Goal: Obtain resource: Obtain resource

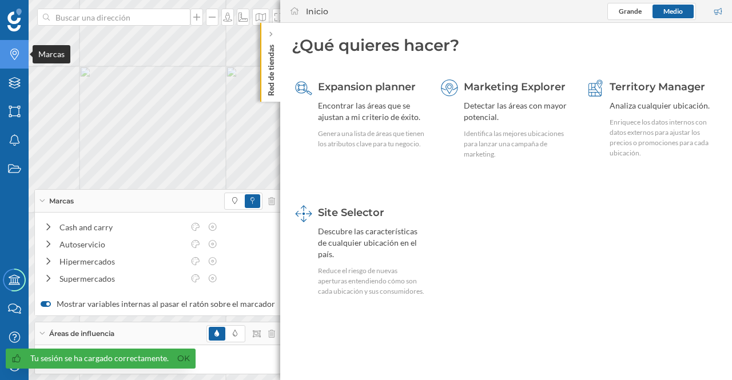
click at [11, 58] on icon "Marcas" at bounding box center [14, 54] width 14 height 11
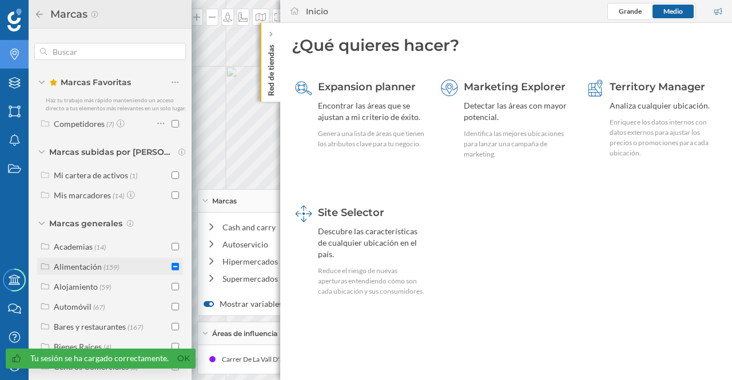
click at [172, 271] on input "checkbox" at bounding box center [175, 266] width 7 height 7
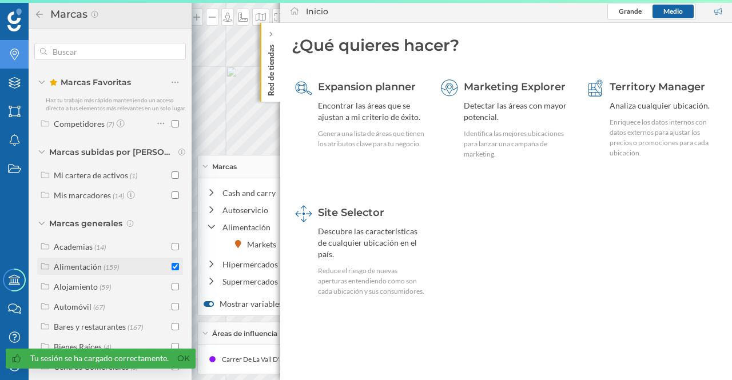
click at [173, 271] on input "checkbox" at bounding box center [175, 266] width 7 height 7
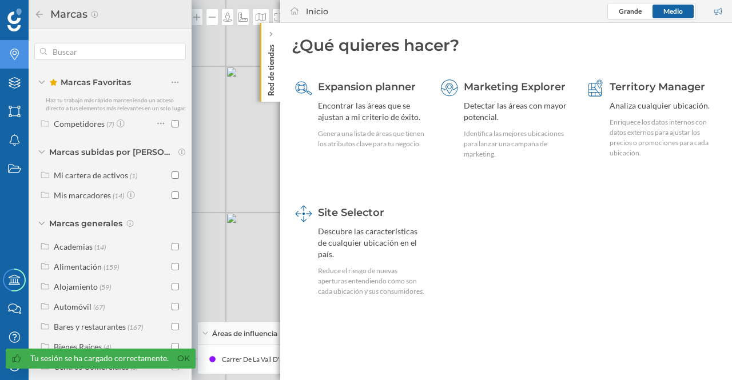
click at [270, 76] on p "Red de tiendas" at bounding box center [270, 68] width 11 height 56
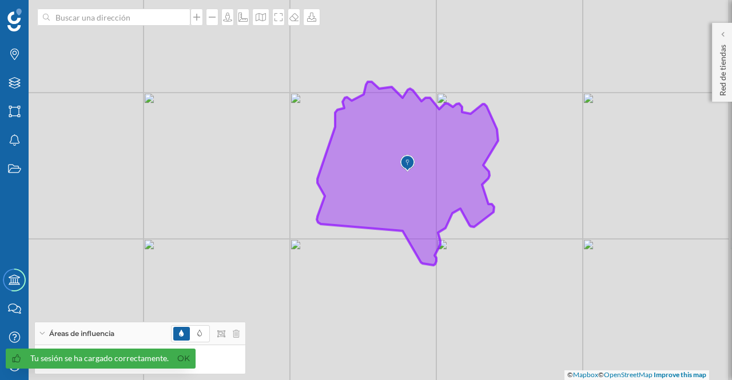
drag, startPoint x: 557, startPoint y: 309, endPoint x: 487, endPoint y: 209, distance: 122.0
click at [483, 209] on icon at bounding box center [407, 174] width 181 height 184
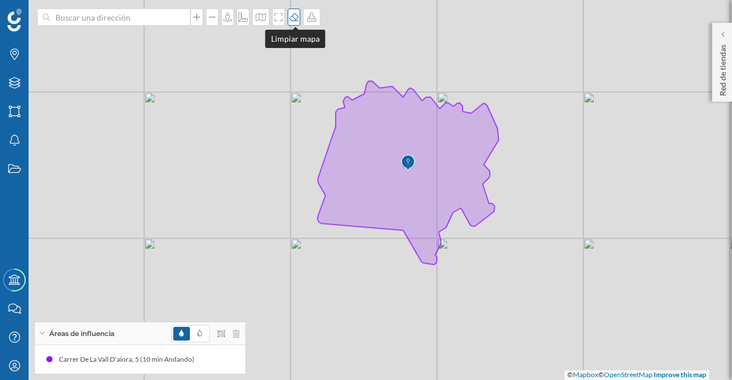
click at [295, 12] on div at bounding box center [294, 17] width 13 height 17
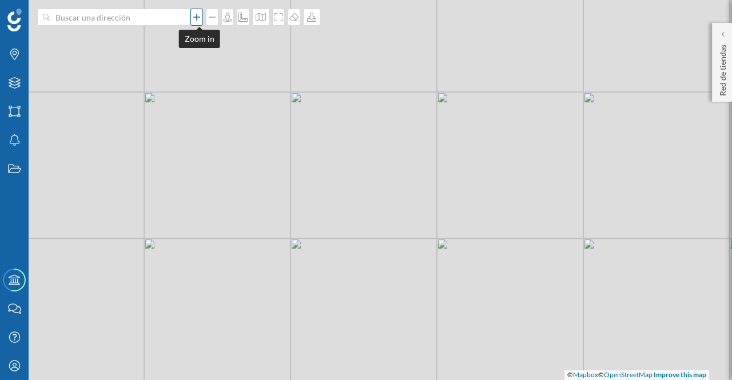
click at [199, 22] on div at bounding box center [196, 17] width 13 height 17
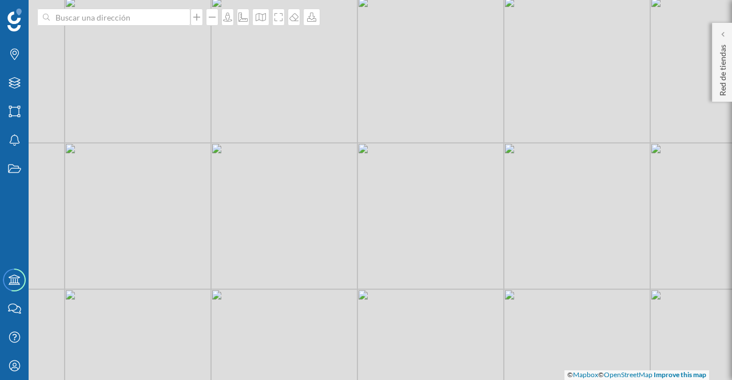
drag, startPoint x: 534, startPoint y: 214, endPoint x: 463, endPoint y: 234, distance: 73.7
click at [463, 234] on div "© Mapbox © OpenStreetMap Improve this map" at bounding box center [366, 190] width 732 height 380
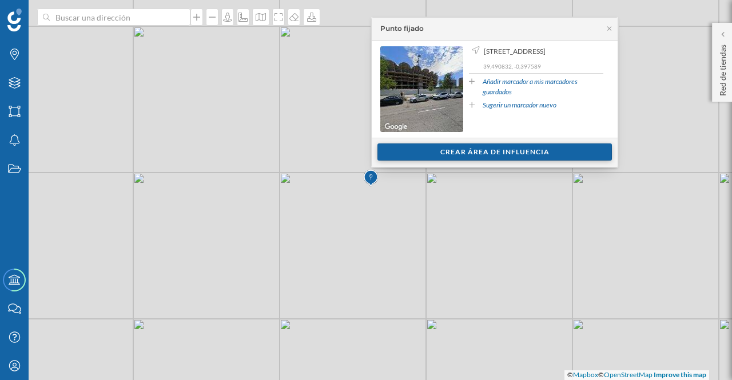
click at [485, 156] on div "Crear área de influencia" at bounding box center [495, 152] width 235 height 17
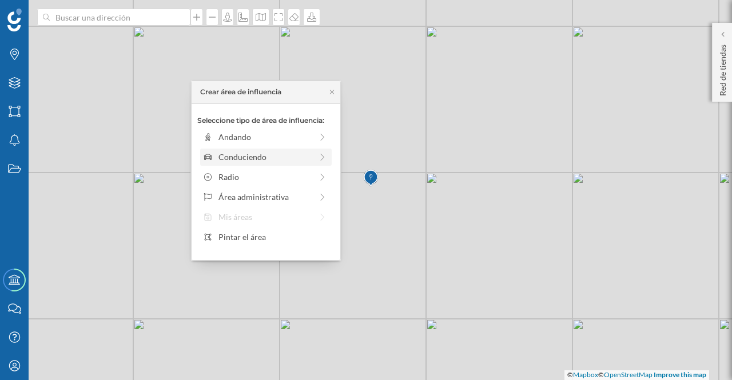
click at [245, 150] on div "Conduciendo" at bounding box center [266, 157] width 132 height 17
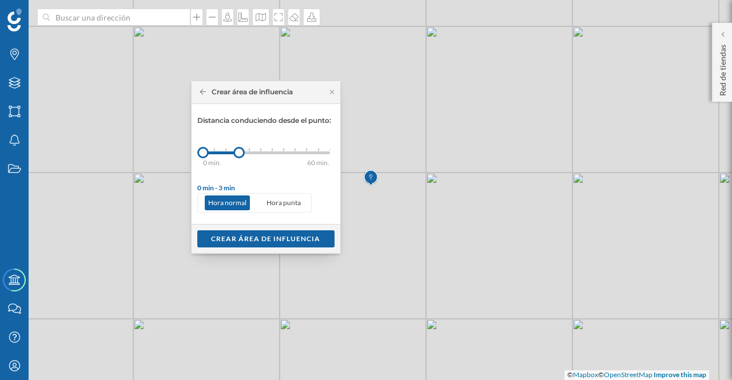
drag, startPoint x: 216, startPoint y: 153, endPoint x: 239, endPoint y: 158, distance: 23.5
click at [239, 158] on div "0 min. 3 min. 5 min. 7 min. 10 min. 12 min. 15 min. 20 min. 30 min. 45 min. 50 …" at bounding box center [266, 153] width 127 height 14
click at [199, 91] on div "Crear área de influencia" at bounding box center [244, 92] width 99 height 10
click at [204, 89] on icon at bounding box center [203, 92] width 6 height 7
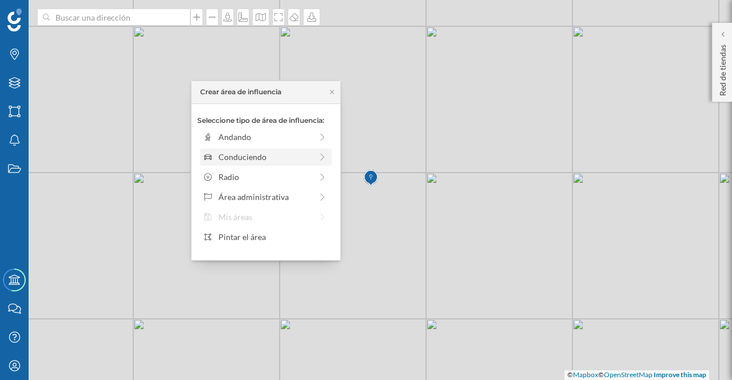
click at [264, 156] on div "Conduciendo" at bounding box center [265, 157] width 93 height 12
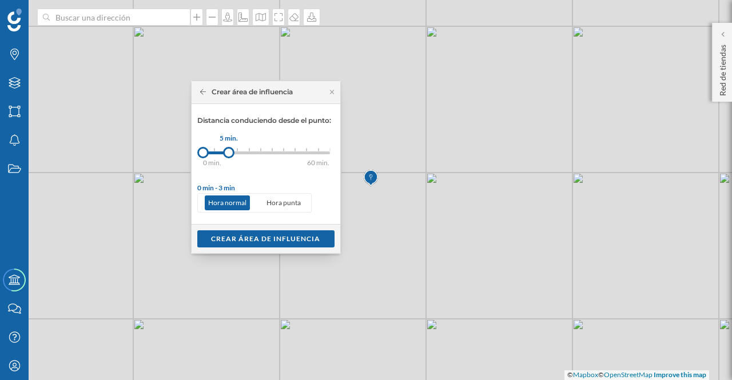
drag, startPoint x: 219, startPoint y: 153, endPoint x: 229, endPoint y: 152, distance: 9.9
click at [229, 152] on div at bounding box center [228, 152] width 11 height 11
click at [287, 240] on div "Crear área de influencia" at bounding box center [265, 238] width 137 height 17
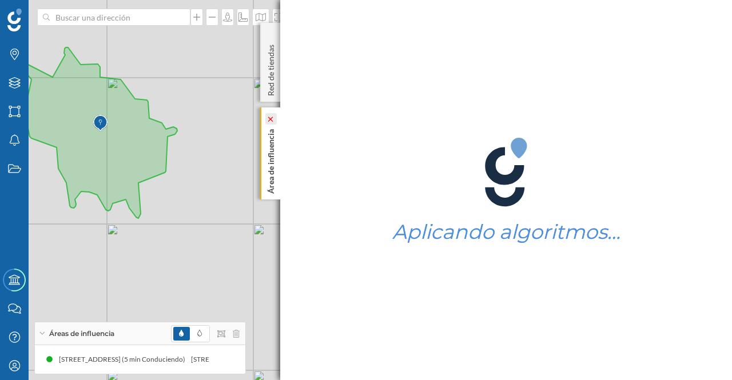
click at [270, 117] on icon at bounding box center [271, 119] width 8 height 5
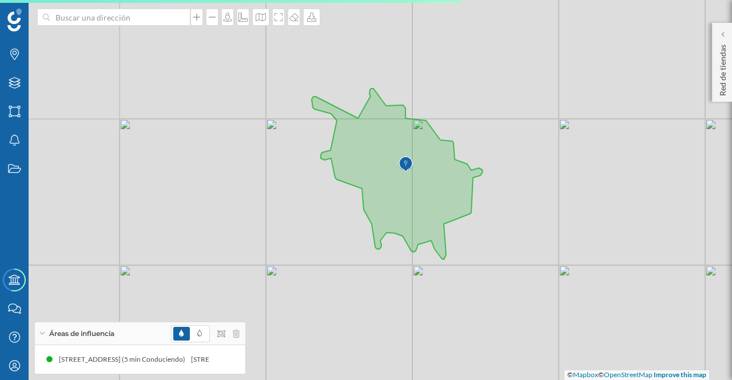
drag, startPoint x: 249, startPoint y: 158, endPoint x: 555, endPoint y: 200, distance: 308.2
click at [555, 200] on div "© Mapbox © OpenStreetMap Improve this map" at bounding box center [366, 190] width 732 height 380
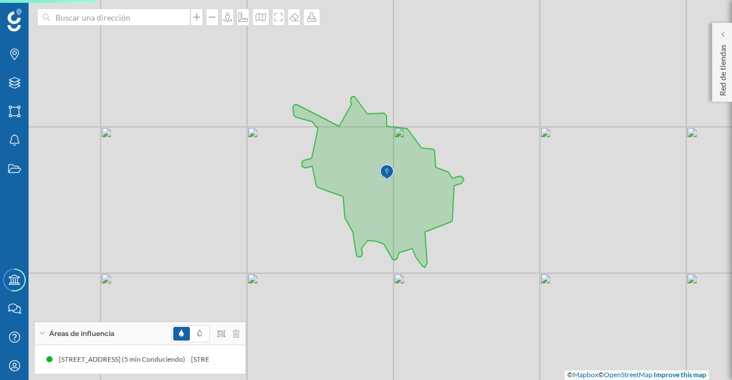
drag, startPoint x: 511, startPoint y: 301, endPoint x: 477, endPoint y: 305, distance: 34.5
click at [486, 309] on div "© Mapbox © OpenStreetMap Improve this map" at bounding box center [366, 190] width 732 height 380
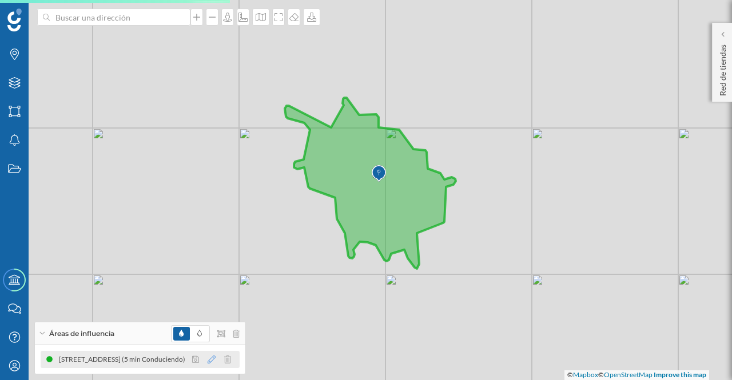
click at [215, 360] on icon at bounding box center [212, 360] width 8 height 8
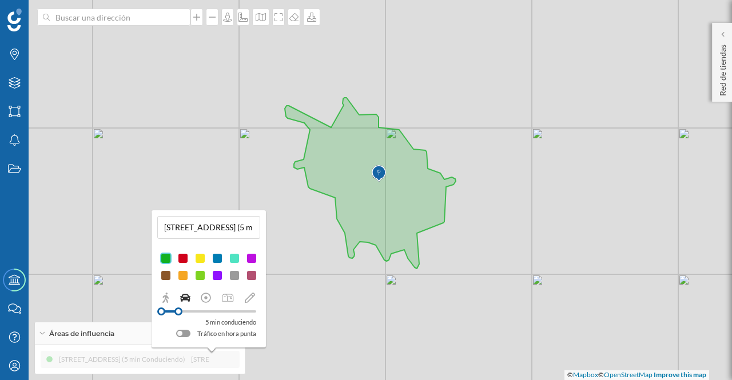
click at [183, 275] on div at bounding box center [182, 275] width 11 height 11
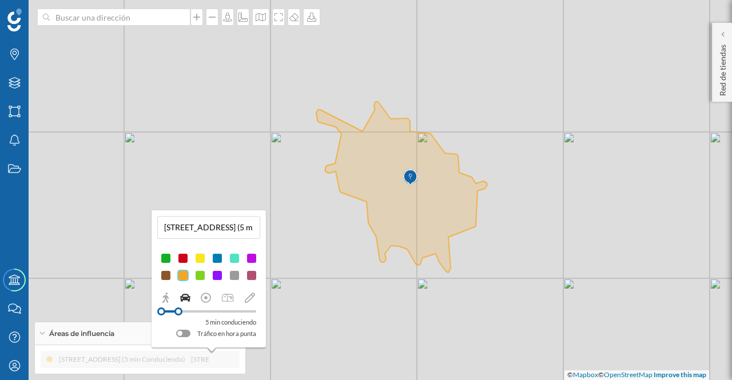
drag, startPoint x: 481, startPoint y: 247, endPoint x: 512, endPoint y: 251, distance: 31.7
click at [512, 251] on div "© Mapbox © OpenStreetMap Improve this map" at bounding box center [366, 190] width 732 height 380
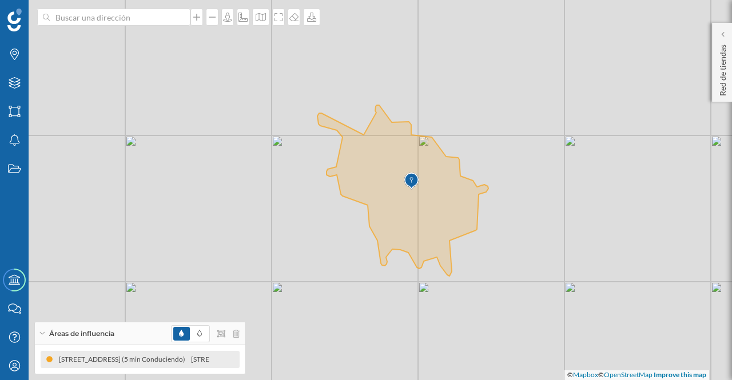
click at [540, 182] on div "© Mapbox © OpenStreetMap Improve this map" at bounding box center [366, 190] width 732 height 380
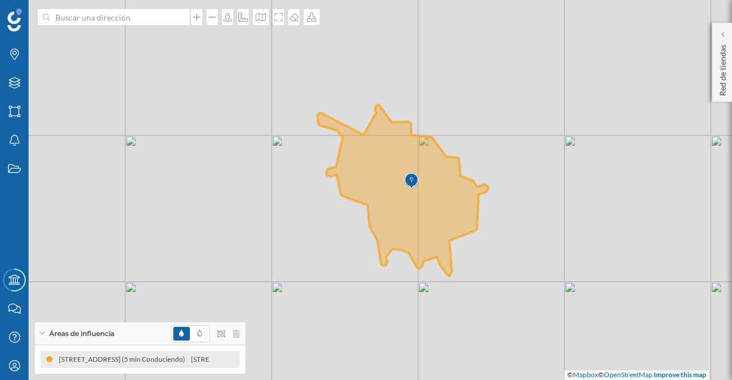
click at [440, 212] on icon at bounding box center [402, 190] width 171 height 171
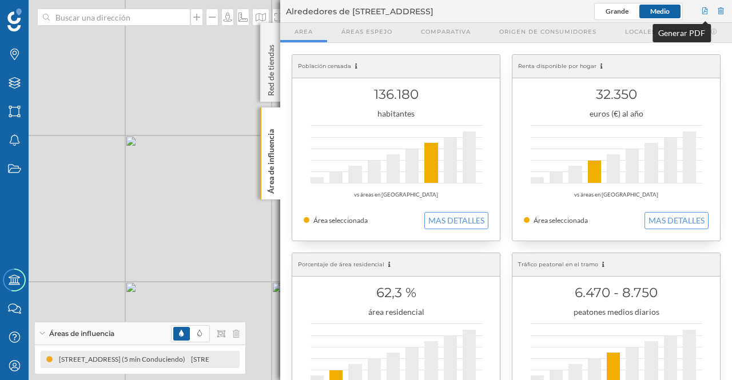
click at [706, 9] on div at bounding box center [705, 11] width 10 height 17
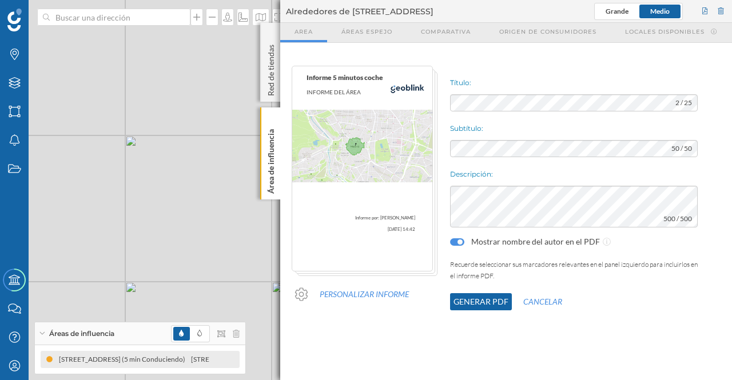
click at [468, 303] on button "Generar PDF" at bounding box center [481, 301] width 62 height 17
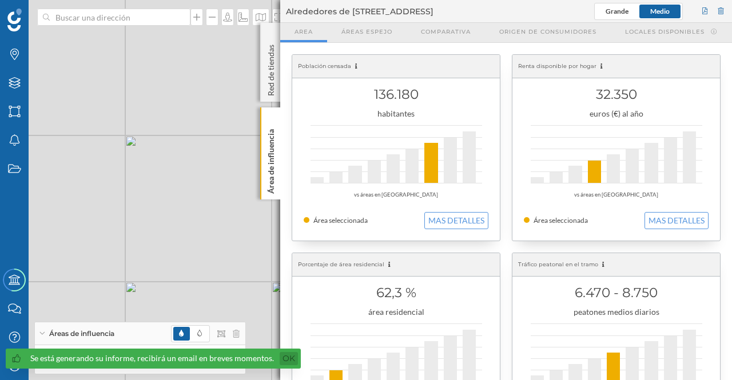
click at [281, 358] on link "Ok" at bounding box center [289, 358] width 18 height 13
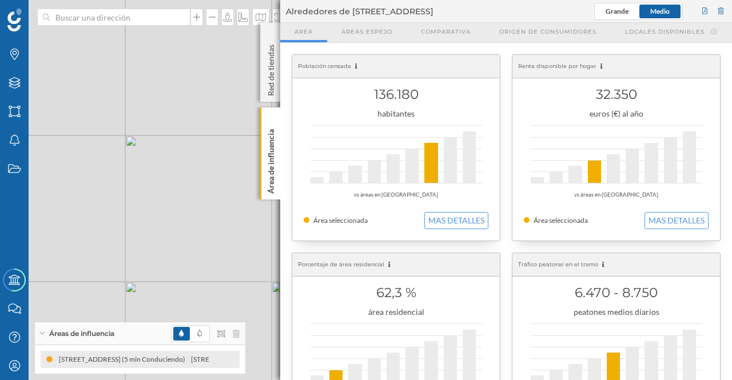
drag, startPoint x: 729, startPoint y: 125, endPoint x: 720, endPoint y: 201, distance: 76.6
click at [563, 96] on h1 "32.350" at bounding box center [616, 95] width 185 height 22
click at [706, 11] on div at bounding box center [705, 11] width 10 height 17
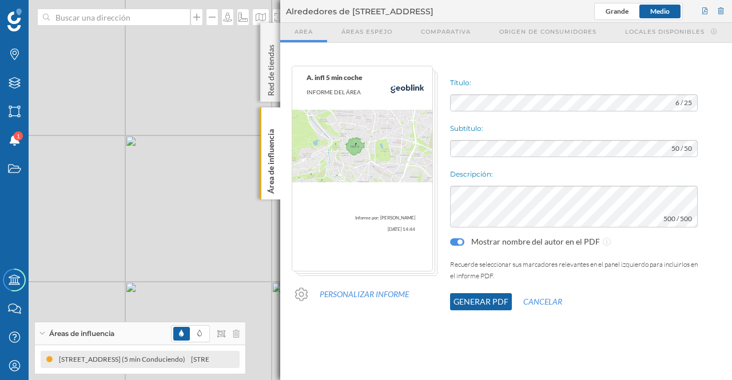
click at [490, 302] on button "Generar PDF" at bounding box center [481, 301] width 62 height 17
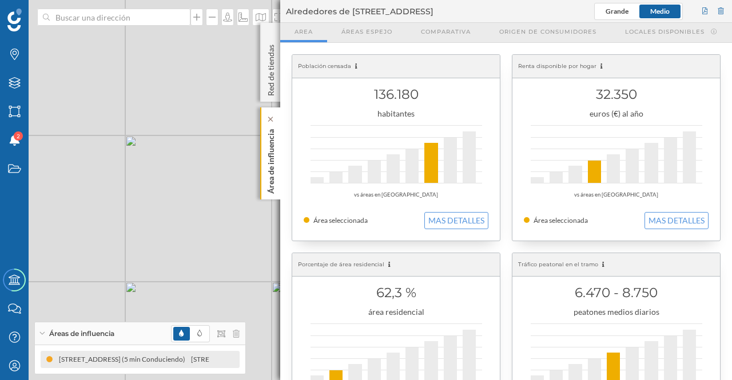
click at [272, 169] on p "Área de influencia" at bounding box center [270, 159] width 11 height 69
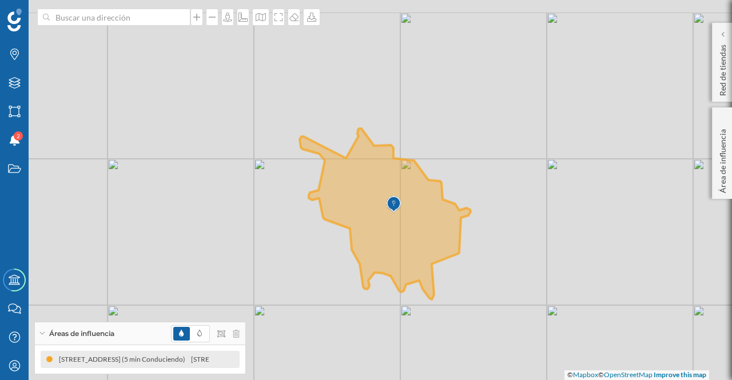
drag, startPoint x: 492, startPoint y: 238, endPoint x: 474, endPoint y: 261, distance: 29.4
click at [474, 261] on div "© Mapbox © OpenStreetMap Improve this map" at bounding box center [366, 190] width 732 height 380
click at [725, 182] on p "Área de influencia" at bounding box center [722, 159] width 11 height 69
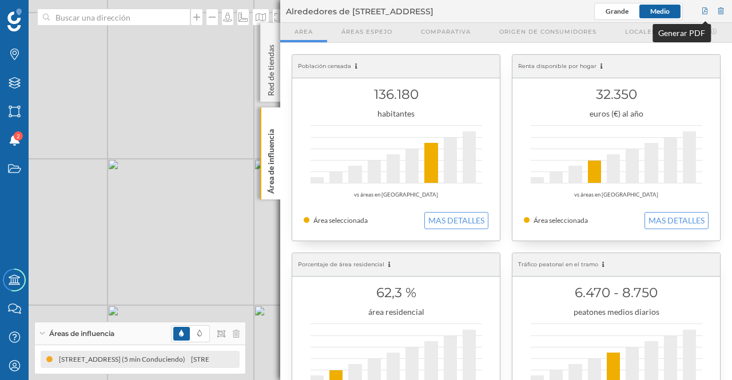
click at [705, 12] on div at bounding box center [705, 11] width 10 height 17
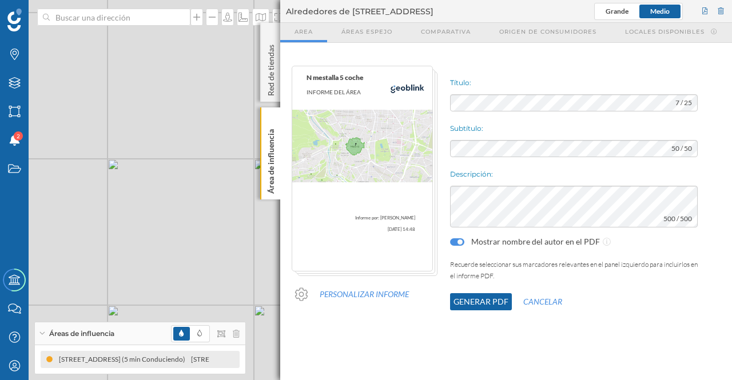
click at [466, 298] on button "Generar PDF" at bounding box center [481, 301] width 62 height 17
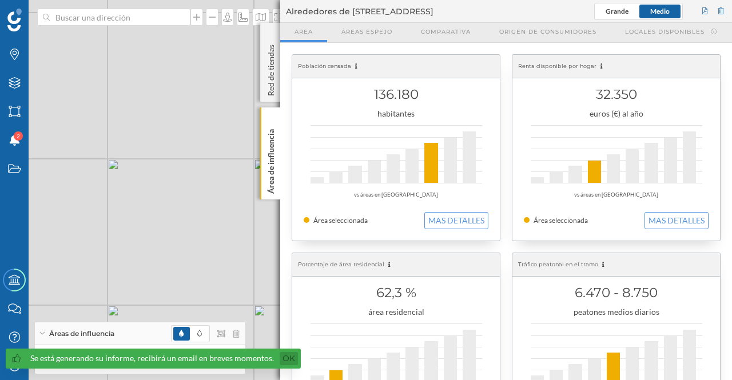
click at [284, 362] on link "Ok" at bounding box center [289, 358] width 18 height 13
